Goal: Information Seeking & Learning: Find specific fact

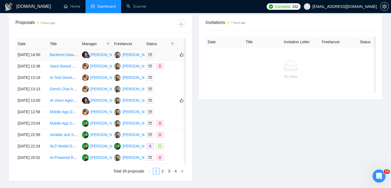
click at [40, 59] on td "[DATE] 14:50" at bounding box center [31, 54] width 32 height 11
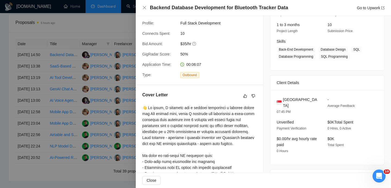
click at [165, 7] on h4 "Backend Database Development for Bluetooth Tracker Data" at bounding box center [219, 7] width 138 height 7
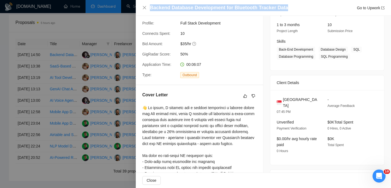
click at [165, 7] on h4 "Backend Database Development for Bluetooth Tracker Data" at bounding box center [219, 7] width 138 height 7
copy h4 "Backend Database Development for Bluetooth Tracker Data"
click at [145, 7] on icon "close" at bounding box center [144, 7] width 4 height 4
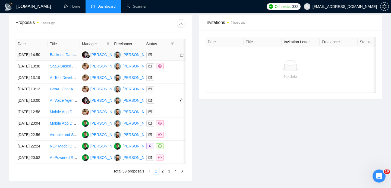
click at [44, 60] on td "[DATE] 14:50" at bounding box center [31, 54] width 32 height 11
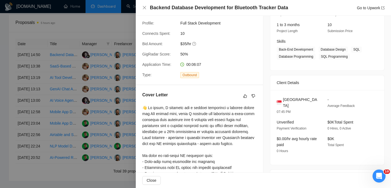
click at [295, 98] on span "[GEOGRAPHIC_DATA]" at bounding box center [301, 102] width 36 height 12
copy span "[GEOGRAPHIC_DATA]"
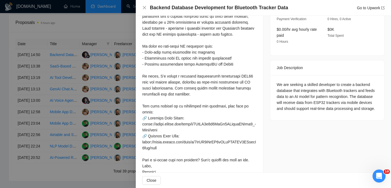
scroll to position [193, 0]
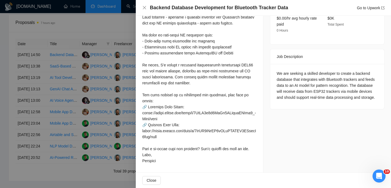
click at [143, 4] on div "Backend Database Development for Bluetooth Tracker Data Go to Upwork" at bounding box center [263, 8] width 255 height 16
click at [143, 6] on icon "close" at bounding box center [144, 7] width 4 height 4
